Goal: Task Accomplishment & Management: Manage account settings

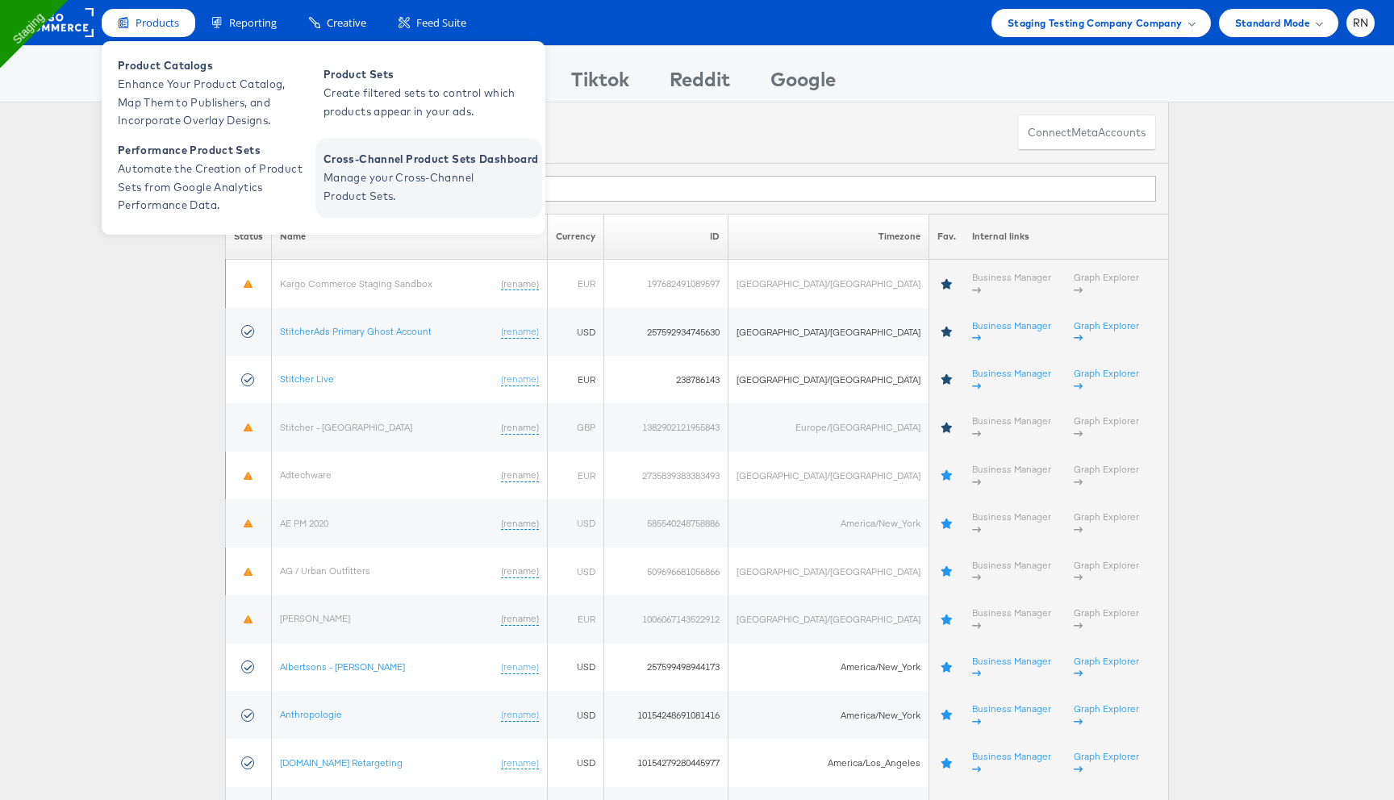
click at [377, 198] on span "Manage your Cross-Channel Product Sets." at bounding box center [420, 187] width 194 height 37
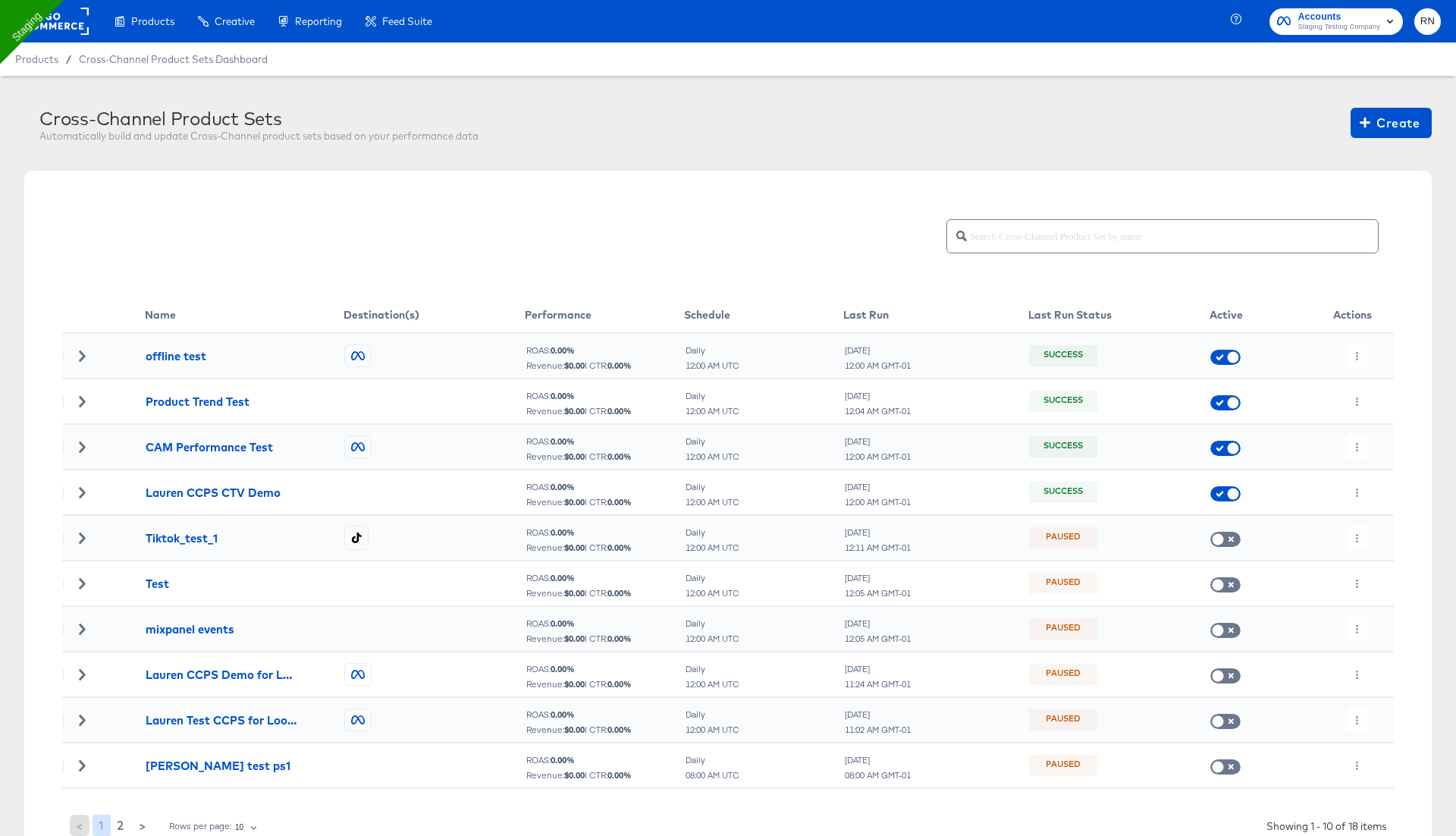
click at [68, 24] on rect at bounding box center [54, 21] width 70 height 27
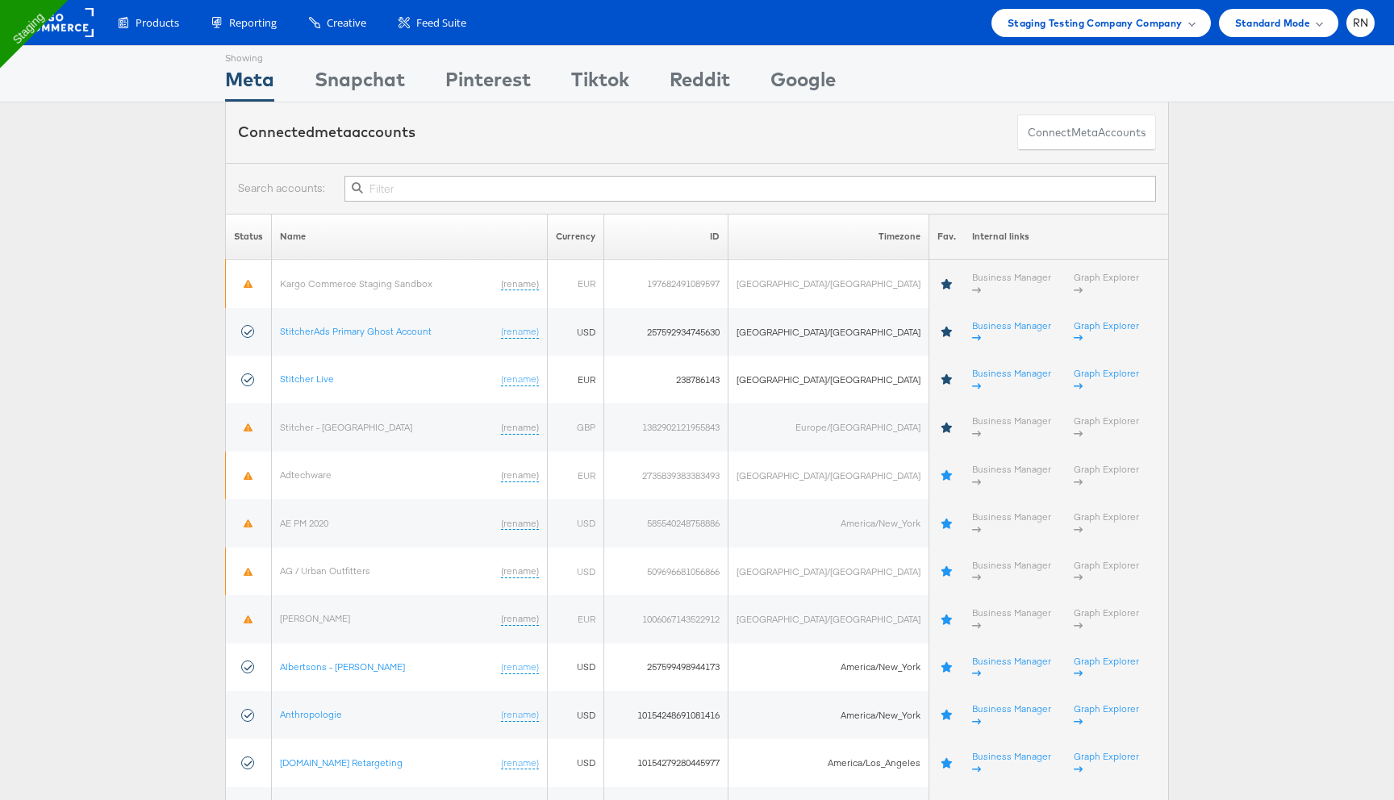
click at [404, 190] on input "text" at bounding box center [749, 189] width 811 height 26
click at [1046, 122] on button "Connect meta Accounts" at bounding box center [1086, 133] width 139 height 36
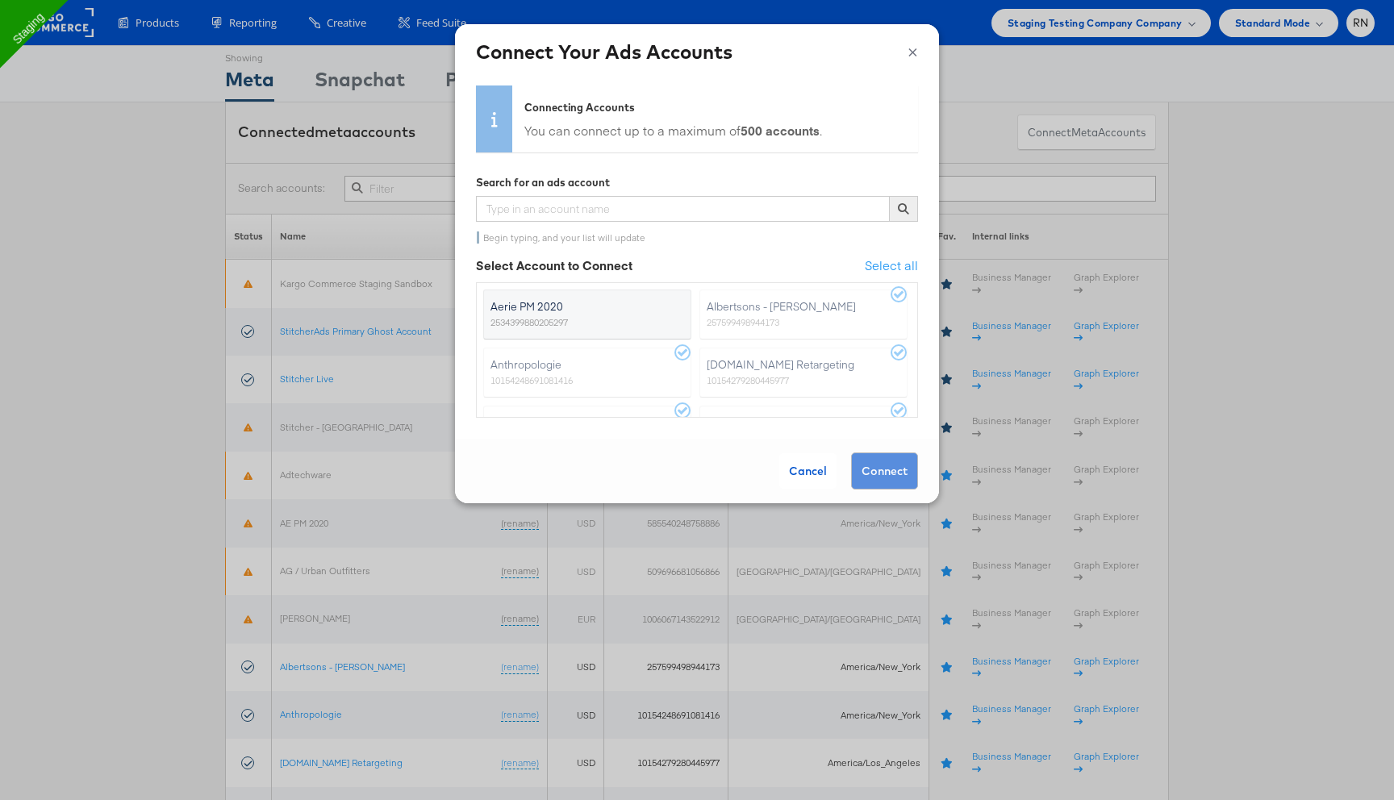
click at [653, 318] on label "Aerie PM 2020 2534399880205297" at bounding box center [587, 315] width 208 height 50
click at [0, 0] on input "Aerie PM 2020 2534399880205297" at bounding box center [0, 0] width 0 height 0
click at [874, 471] on button "Connect" at bounding box center [884, 471] width 67 height 37
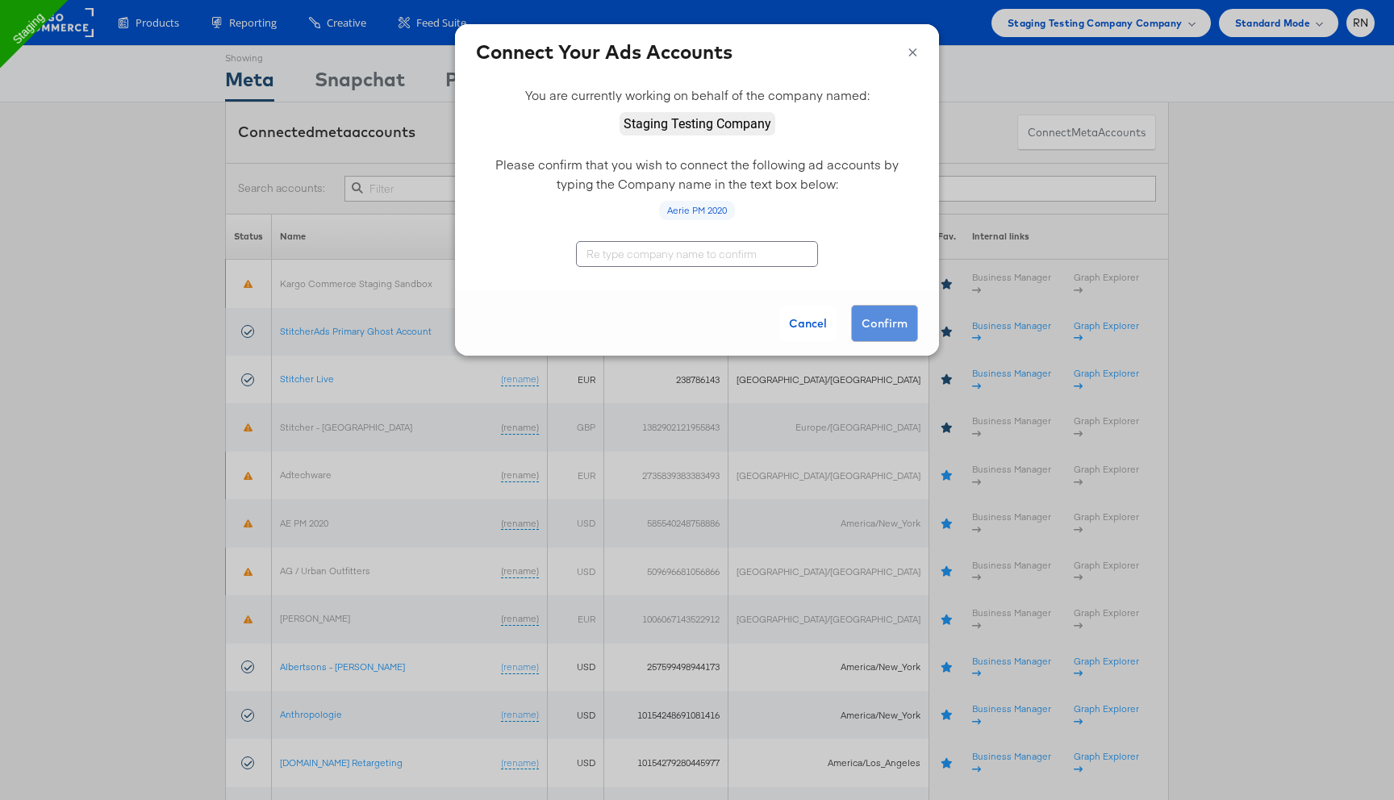
click at [703, 257] on input "text" at bounding box center [697, 254] width 242 height 26
type input "Staging Testing Company"
click at [891, 324] on button "Confirm" at bounding box center [884, 323] width 67 height 37
